Goal: Check status: Check status

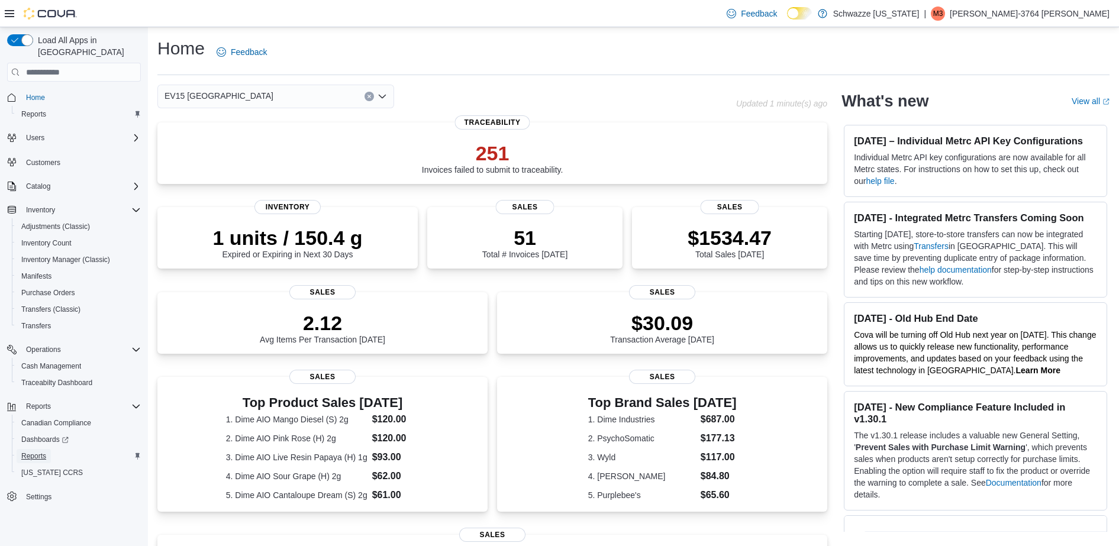
click at [40, 451] on span "Reports" at bounding box center [33, 455] width 25 height 9
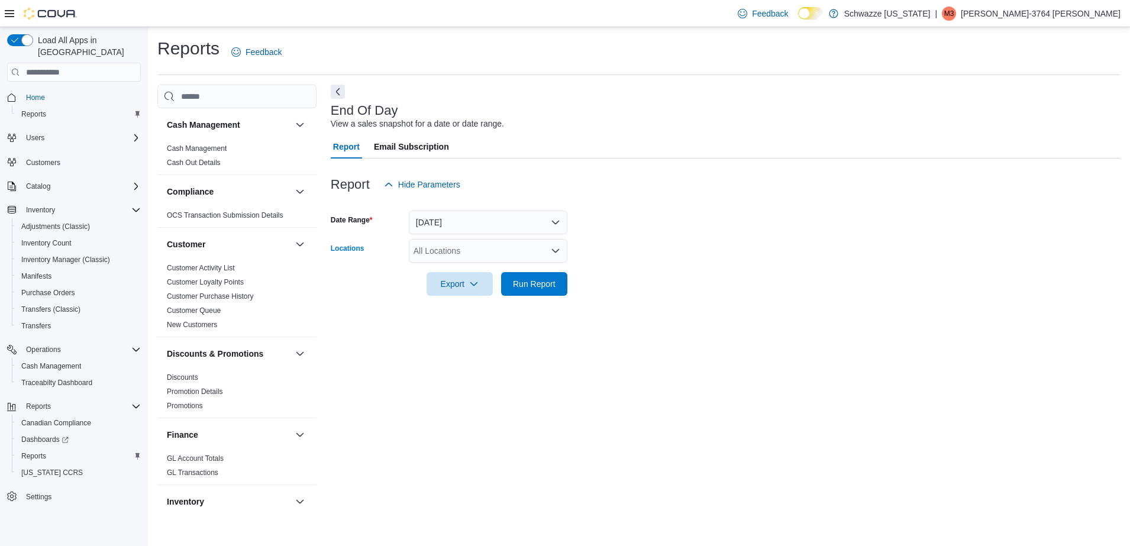
click at [481, 242] on div "All Locations" at bounding box center [488, 251] width 159 height 24
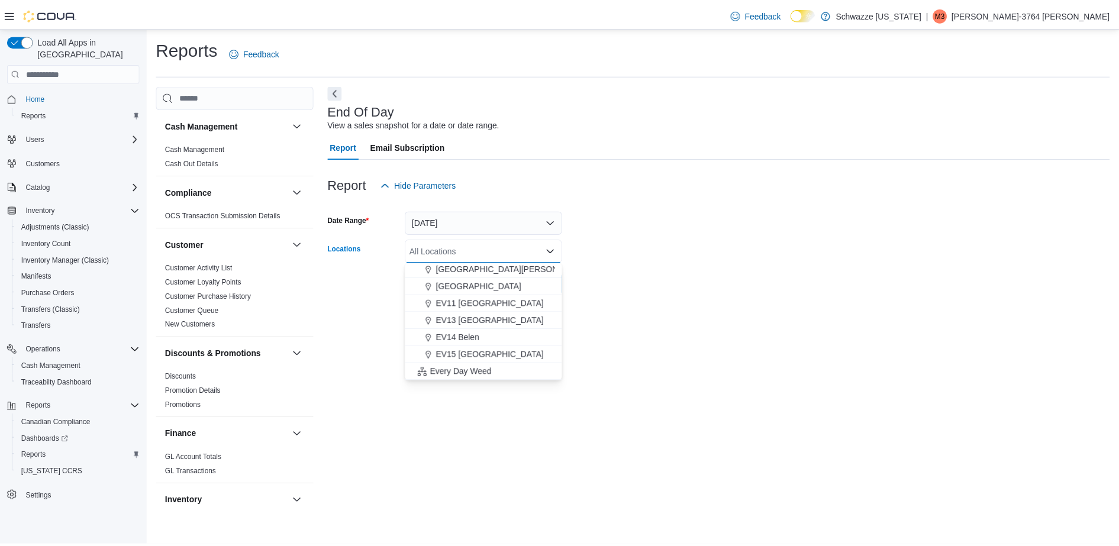
scroll to position [174, 0]
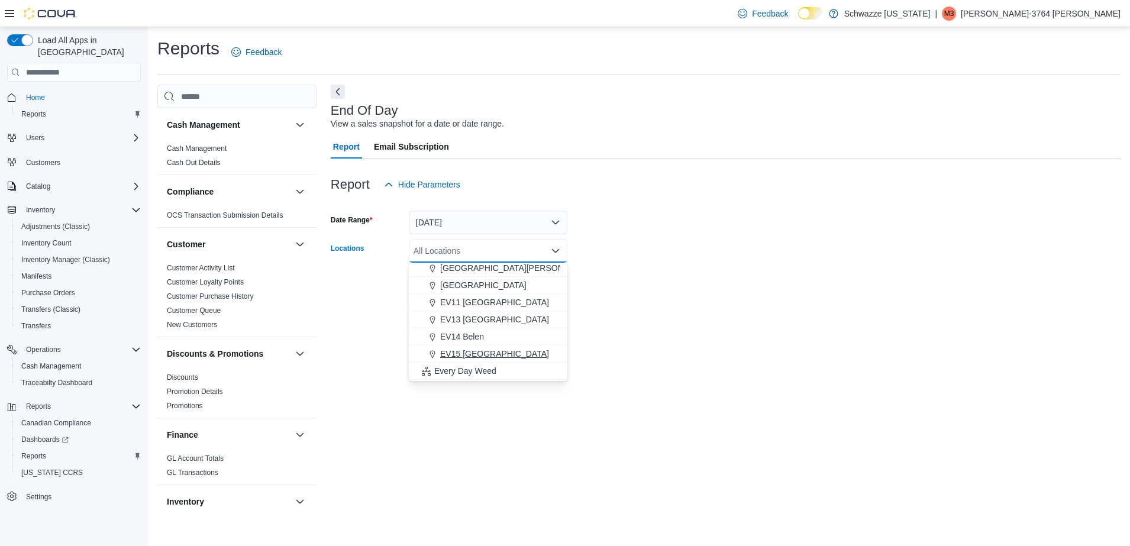
click at [499, 359] on span "EV15 Las Cruces North" at bounding box center [494, 354] width 109 height 12
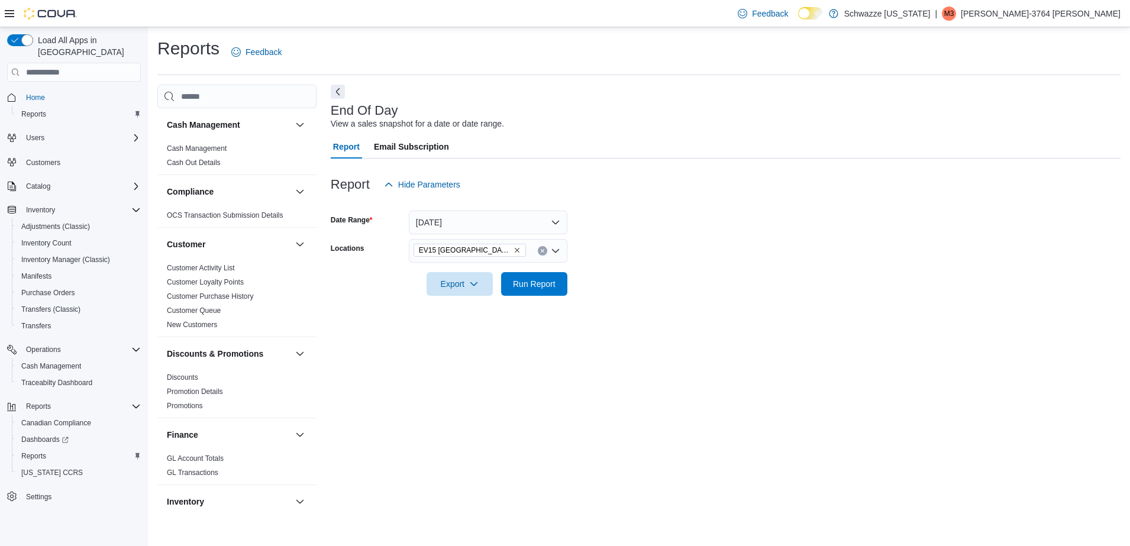
click at [746, 278] on form "Date Range Today Locations EV15 Las Cruces North Export Run Report" at bounding box center [726, 245] width 790 height 99
click at [554, 277] on span "Run Report" at bounding box center [534, 283] width 52 height 24
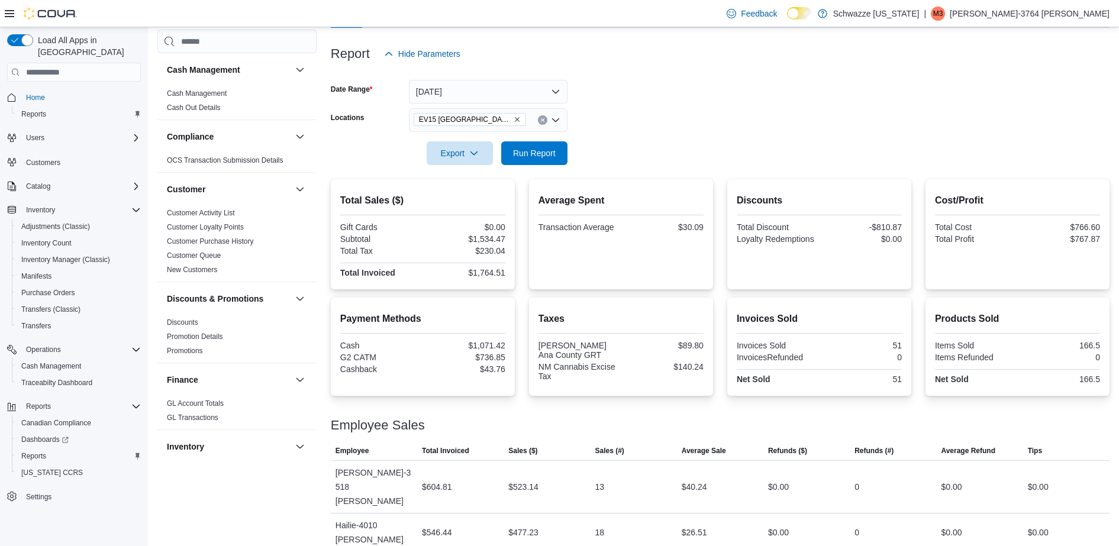
scroll to position [125, 0]
